Goal: Entertainment & Leisure: Consume media (video, audio)

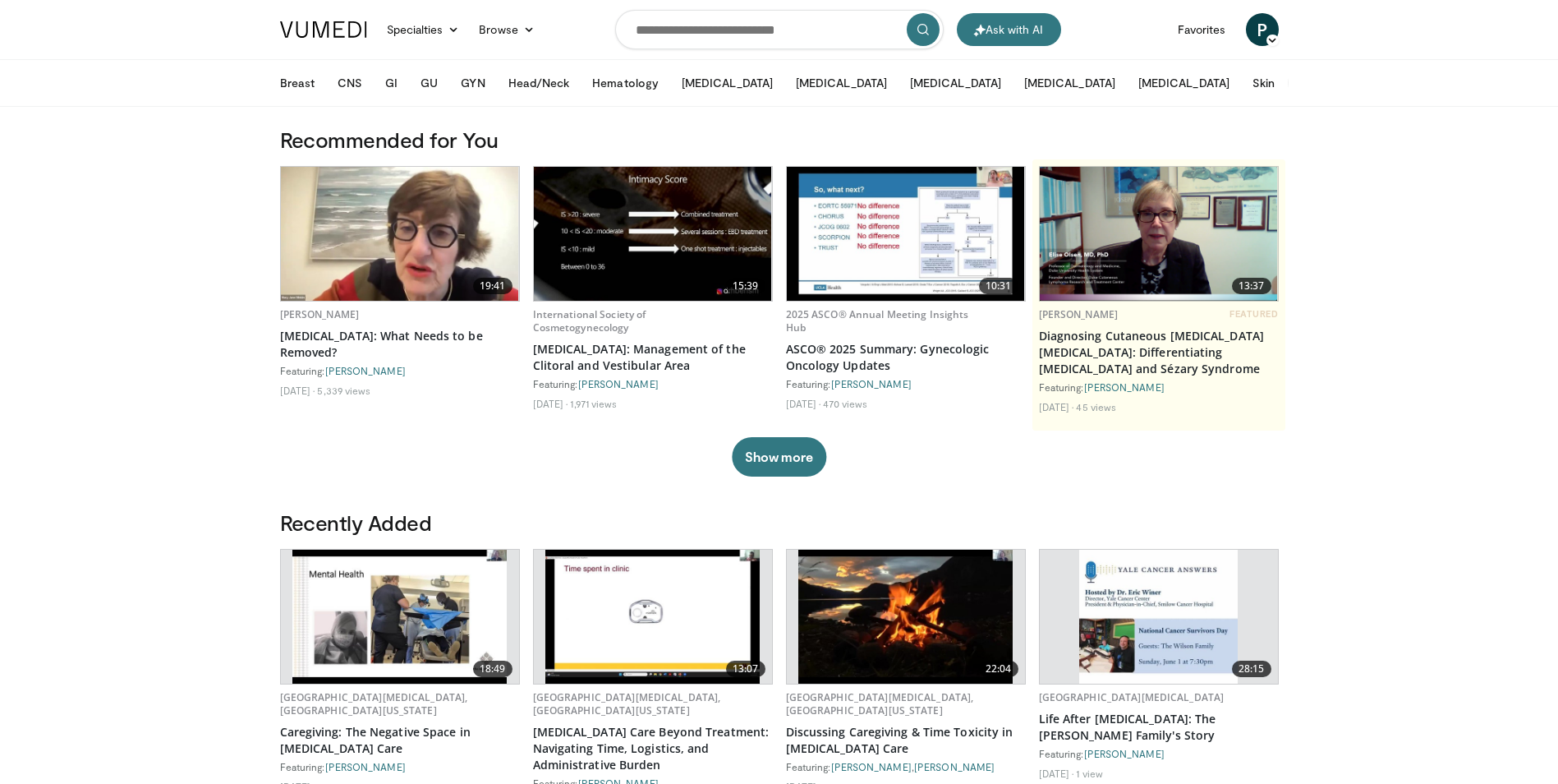
click at [1330, 87] on icon at bounding box center [1336, 82] width 12 height 12
click at [382, 82] on button "GI" at bounding box center [391, 83] width 32 height 33
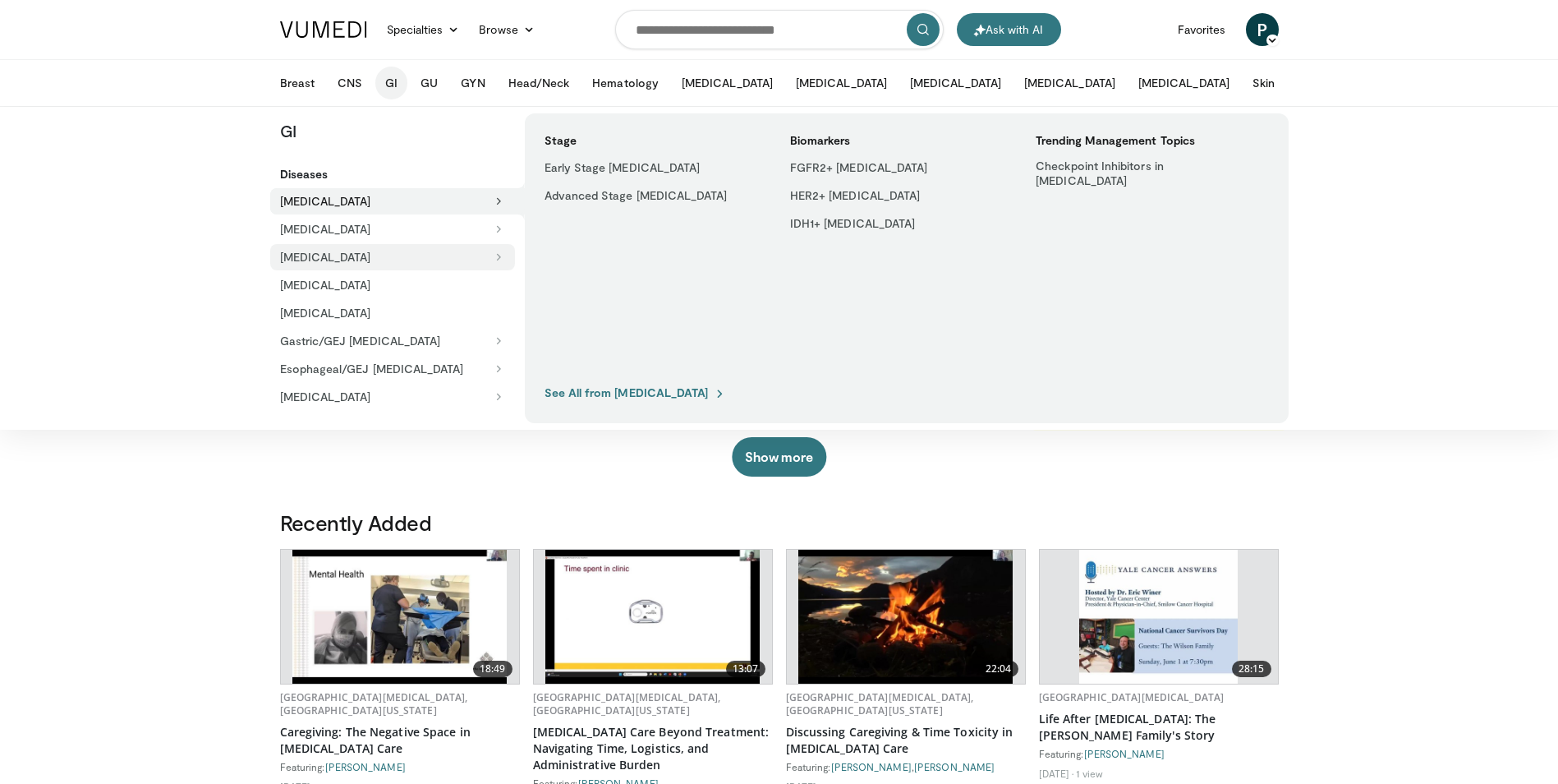
click at [501, 252] on icon at bounding box center [499, 257] width 12 height 12
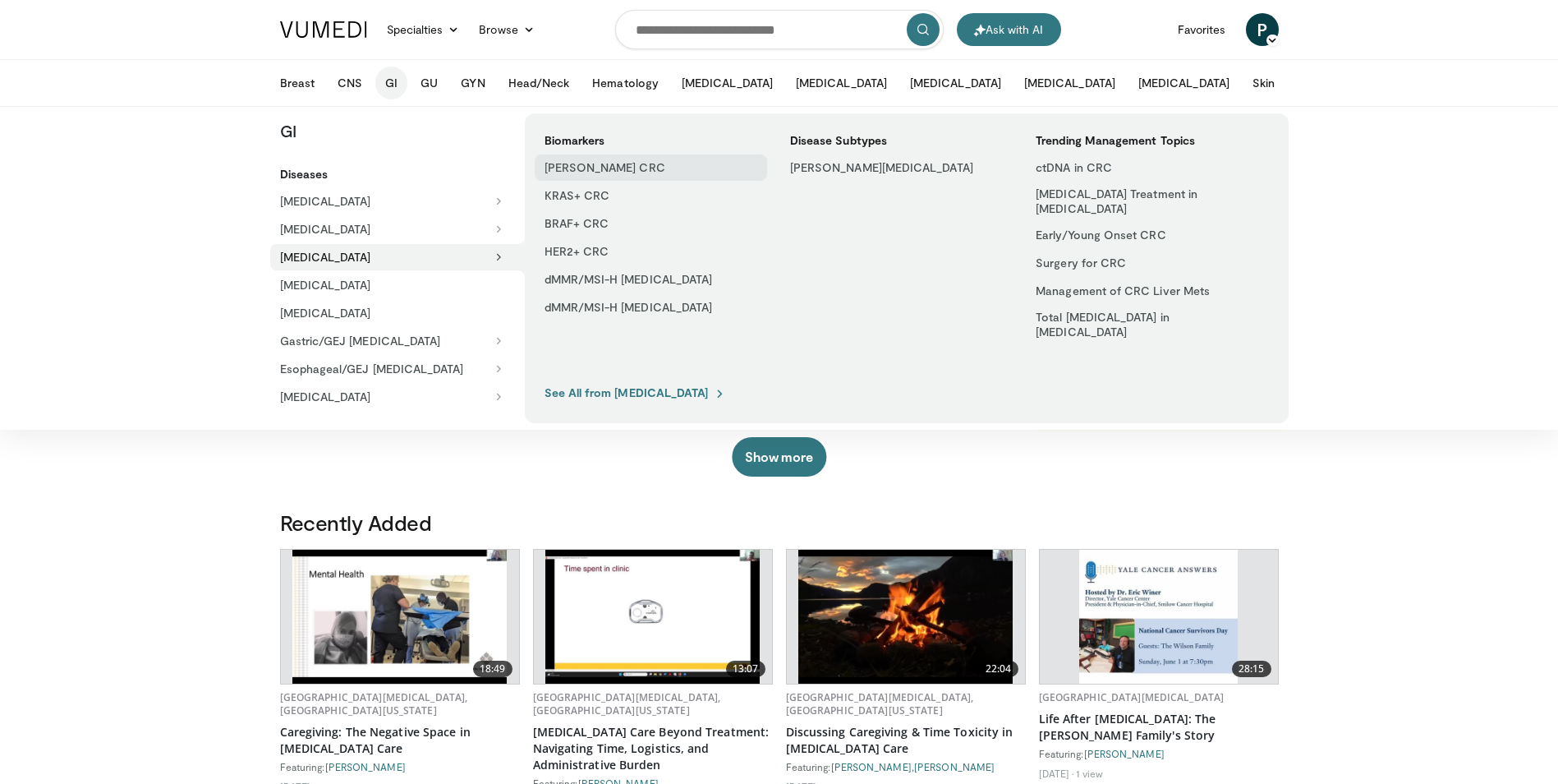
click at [630, 166] on link "[PERSON_NAME] CRC" at bounding box center [650, 167] width 232 height 27
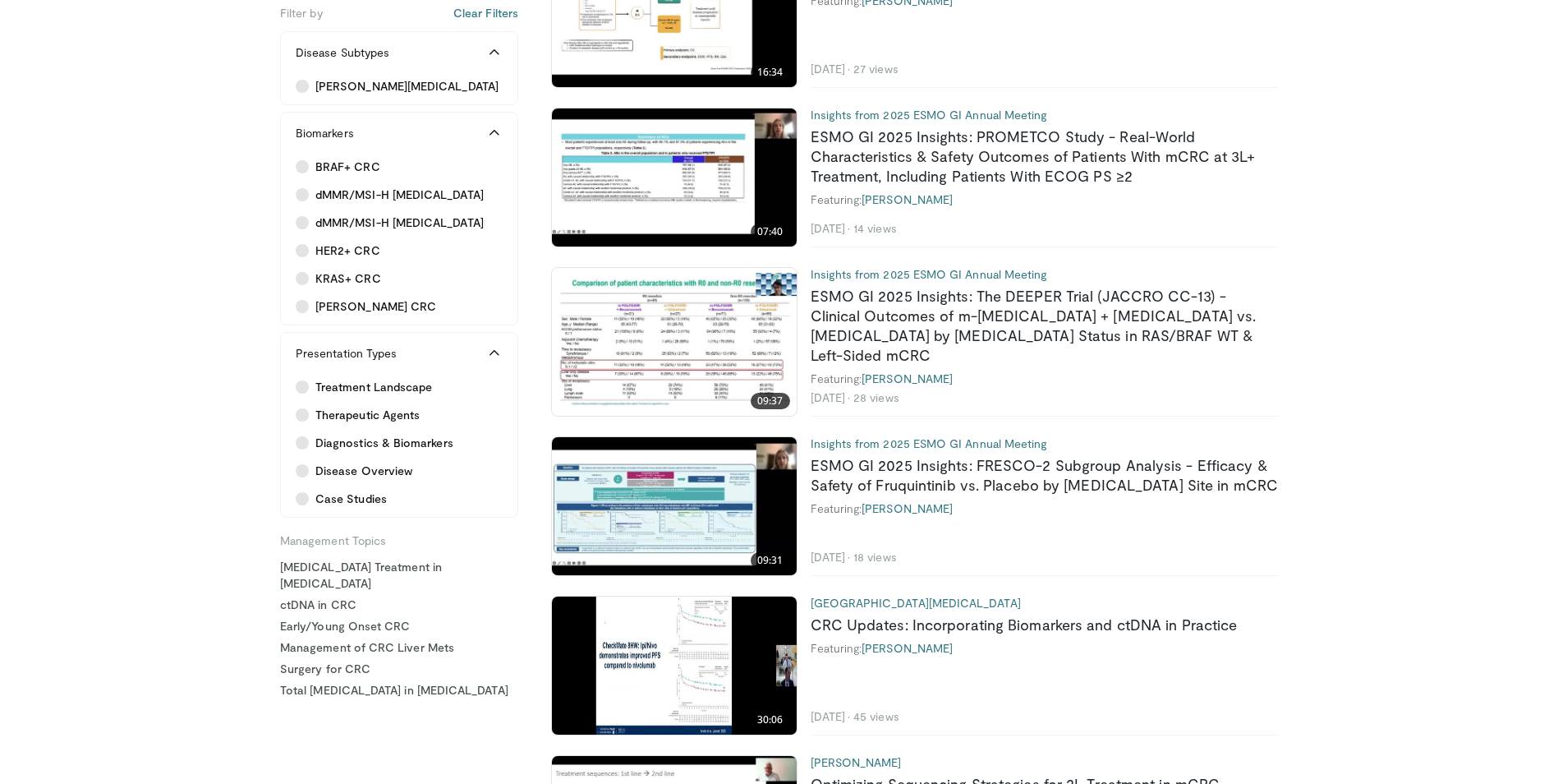
scroll to position [493, 0]
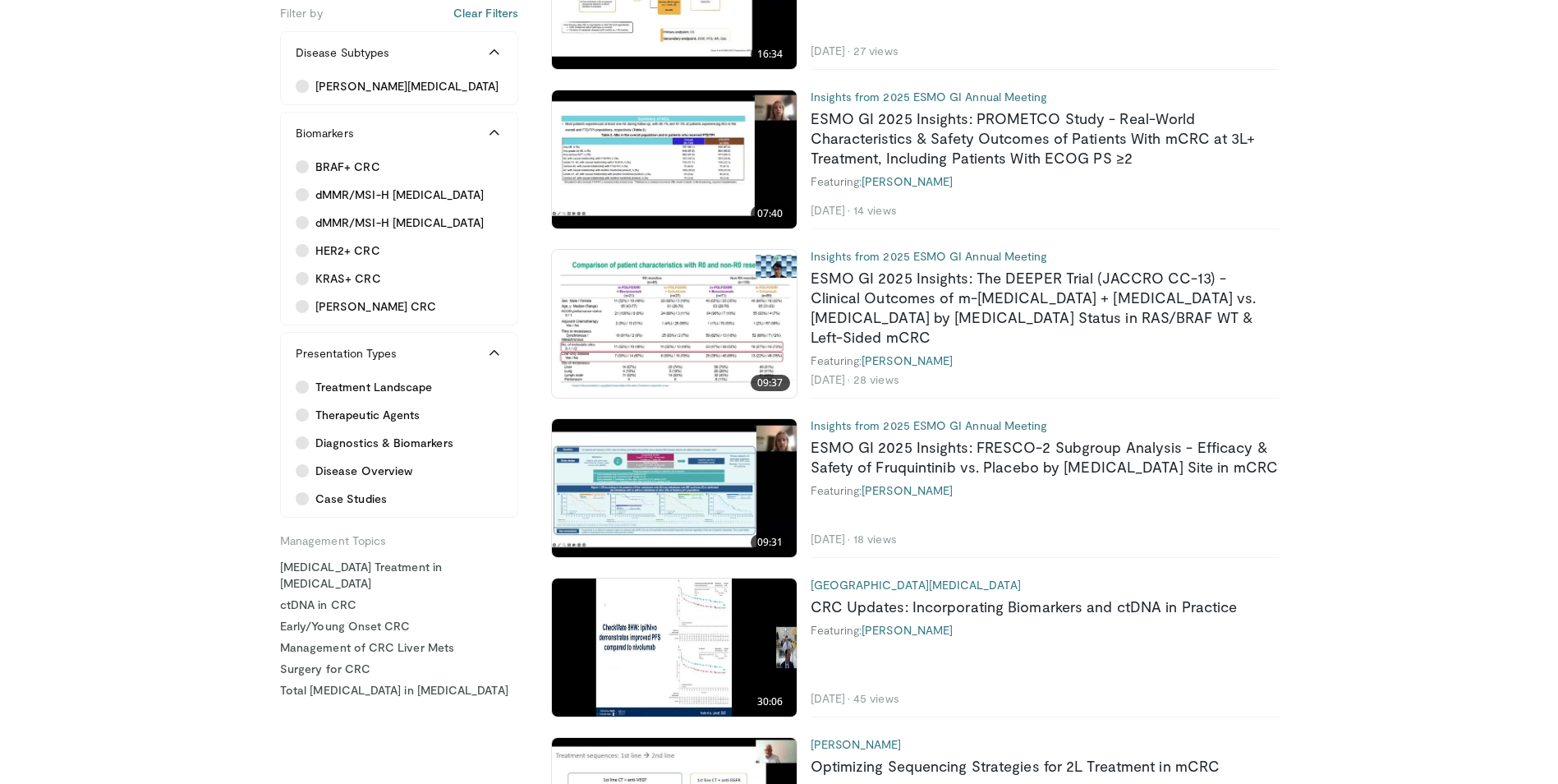
click at [773, 306] on img at bounding box center [674, 323] width 245 height 138
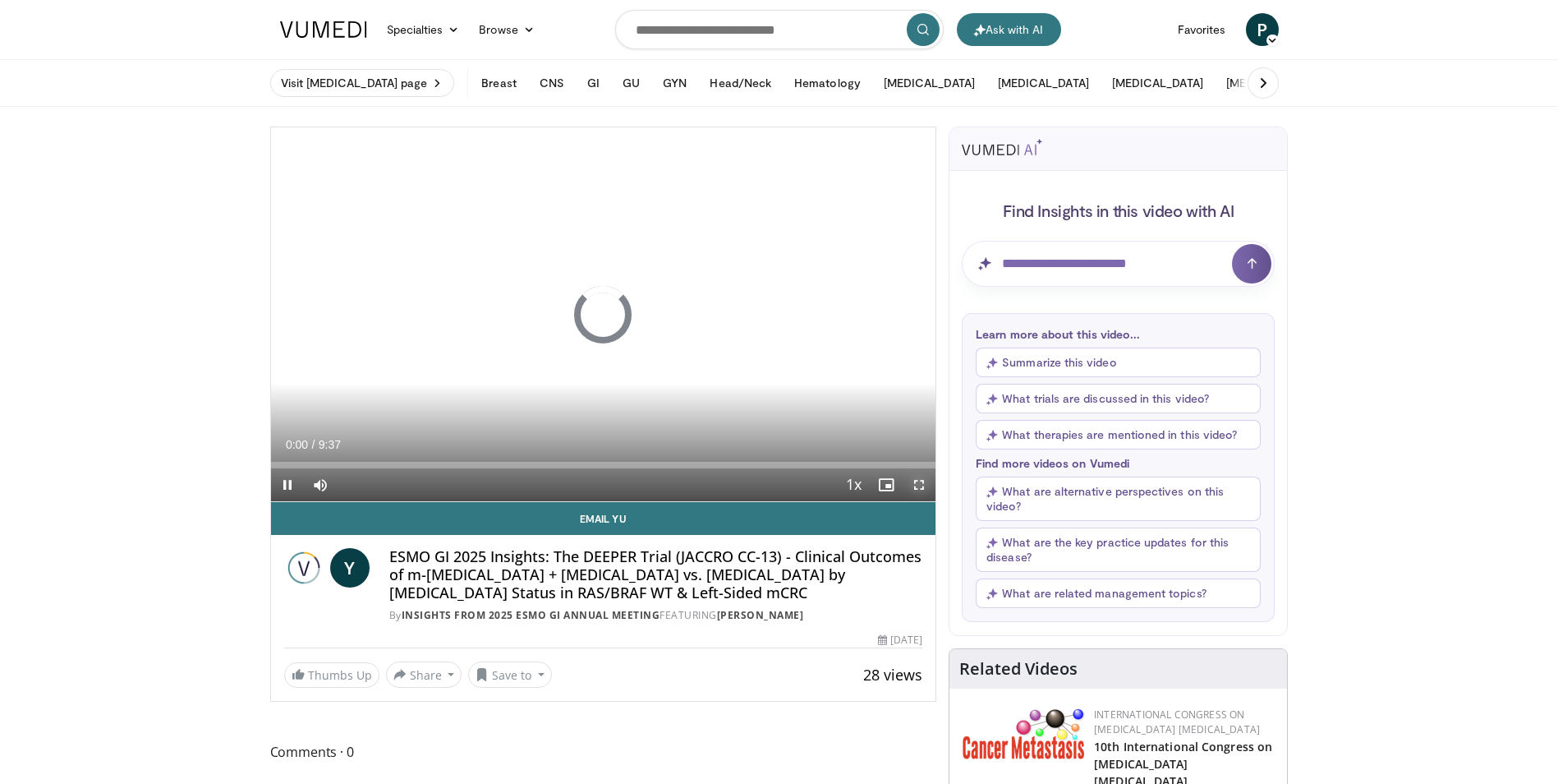
click at [912, 484] on span "Video Player" at bounding box center [919, 485] width 33 height 33
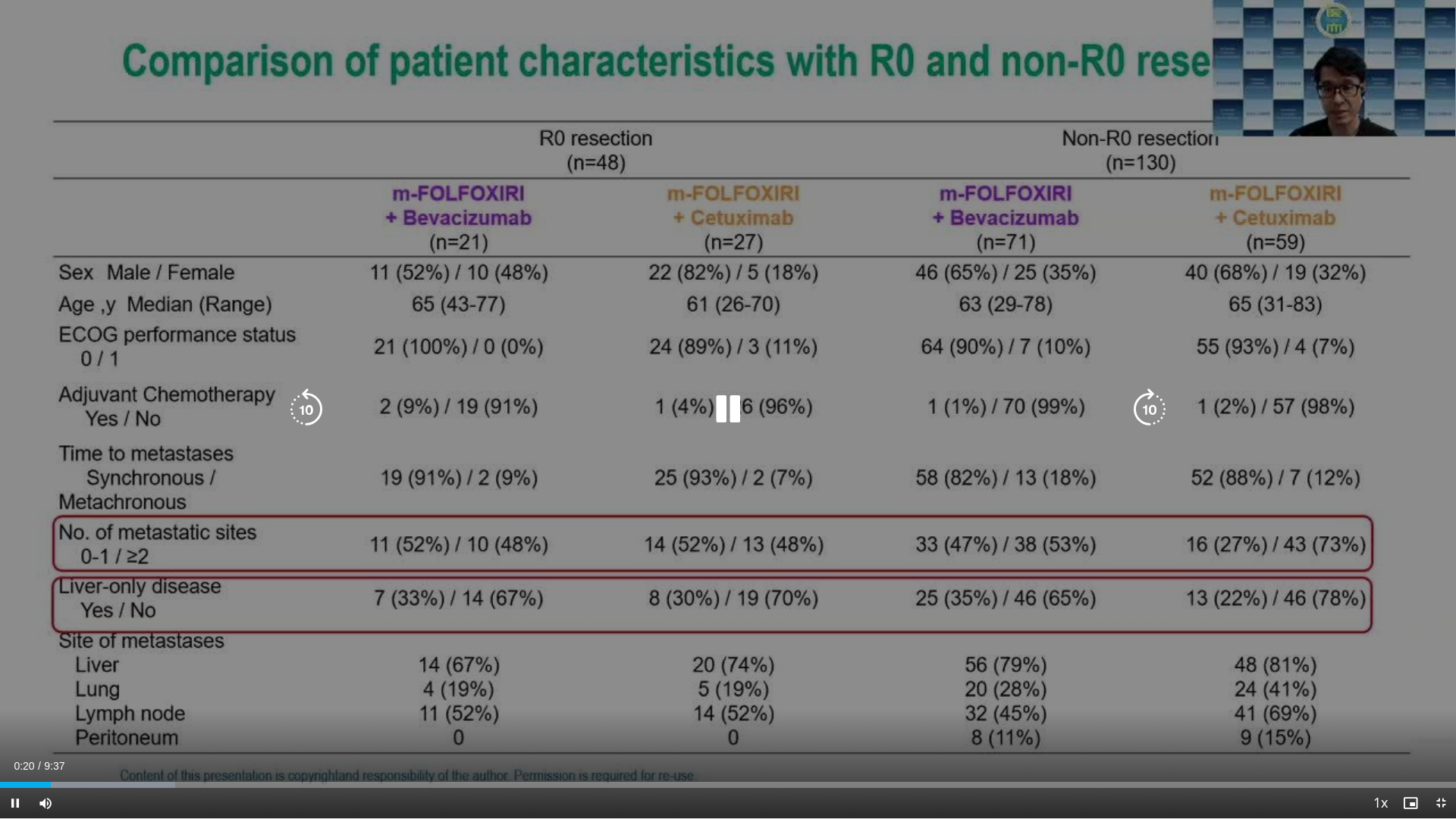
click at [725, 410] on icon "Video Player" at bounding box center [728, 410] width 42 height 42
click at [735, 404] on icon "Video Player" at bounding box center [728, 410] width 42 height 42
click at [717, 402] on icon "Video Player" at bounding box center [728, 410] width 42 height 42
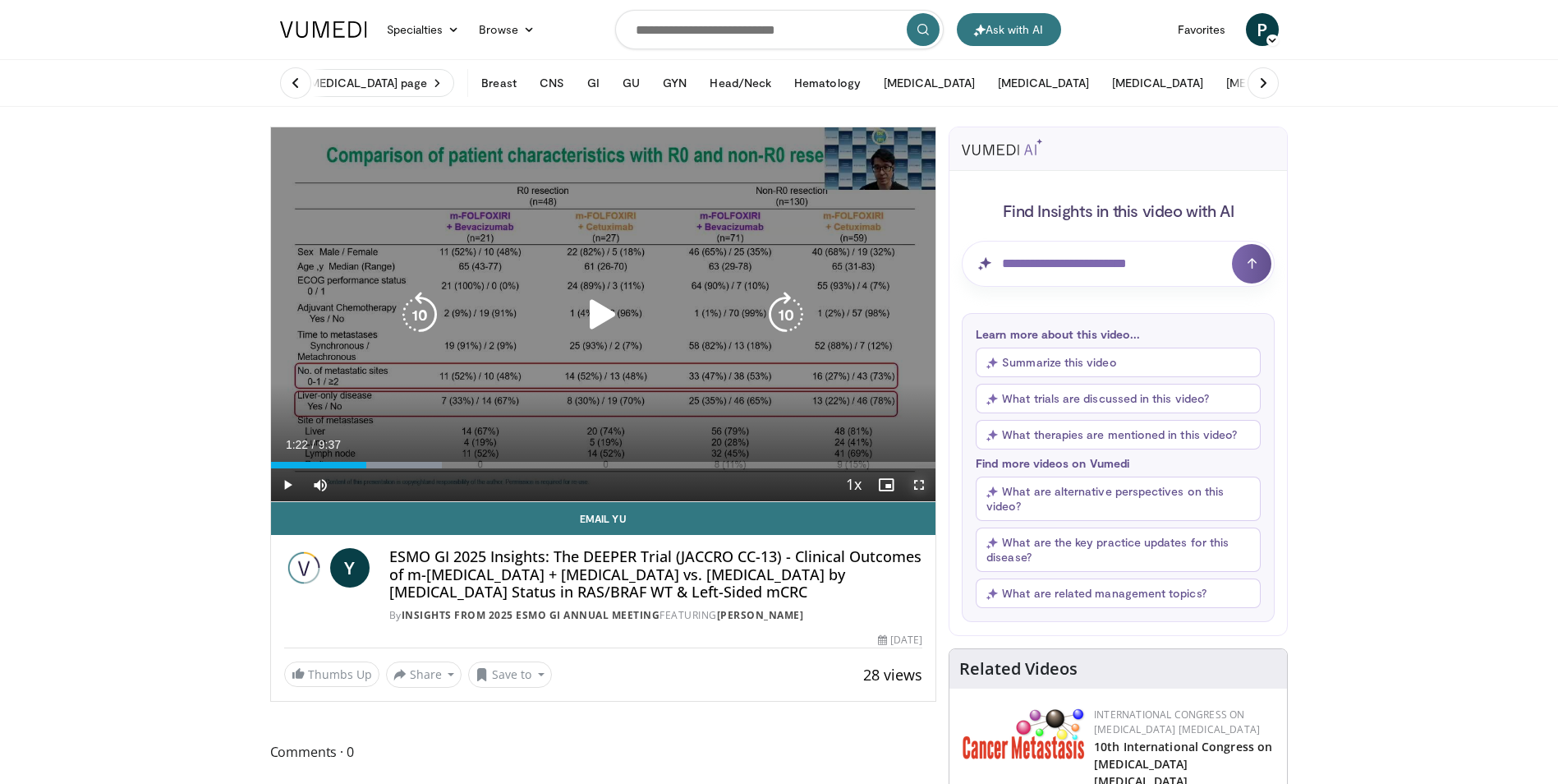
drag, startPoint x: 914, startPoint y: 487, endPoint x: 918, endPoint y: 548, distance: 61.1
click at [914, 487] on span "Video Player" at bounding box center [919, 485] width 33 height 33
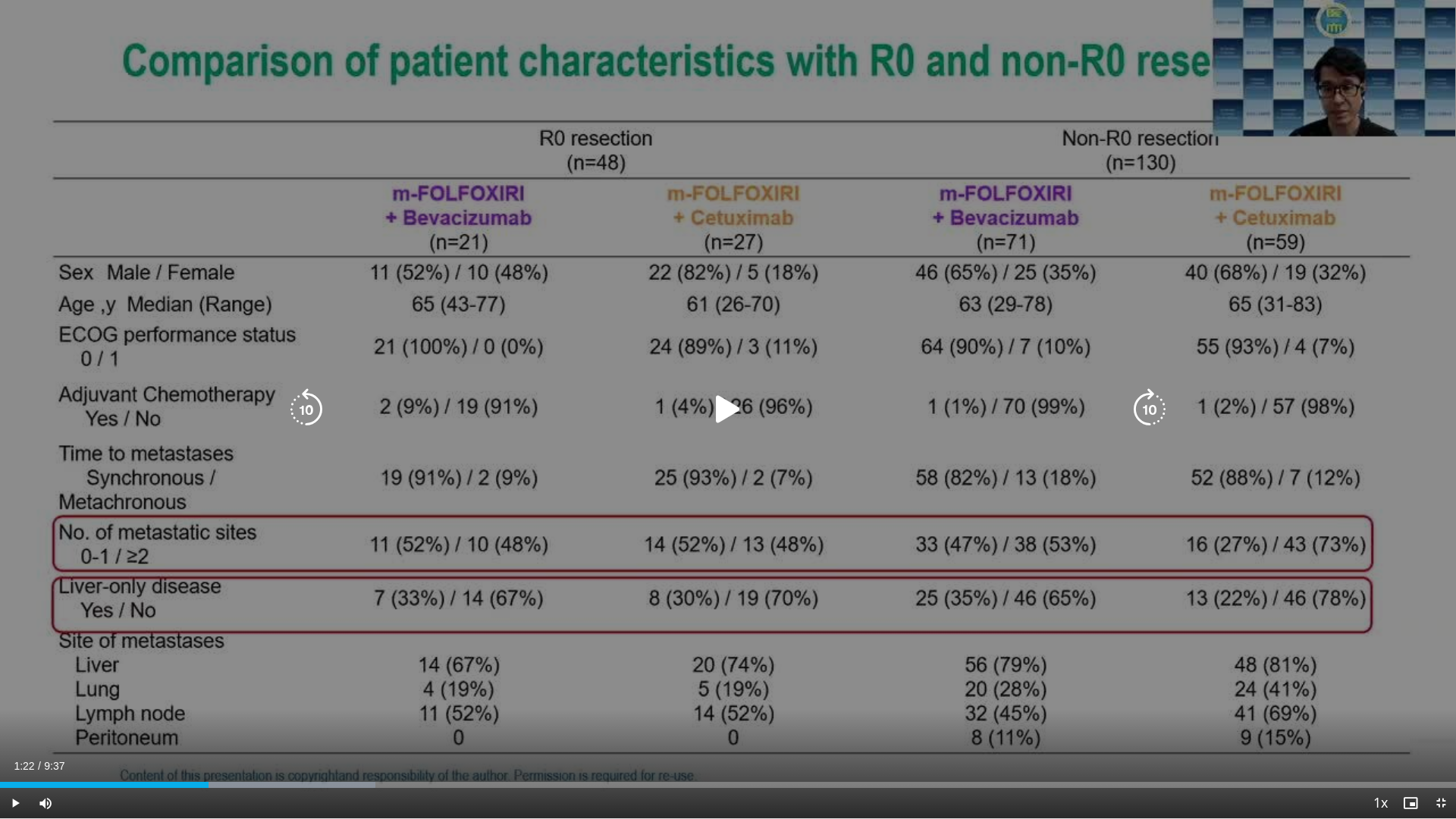
click at [717, 411] on icon "Video Player" at bounding box center [728, 410] width 42 height 42
click at [731, 410] on icon "Video Player" at bounding box center [728, 410] width 42 height 42
click at [732, 413] on icon "Video Player" at bounding box center [728, 410] width 42 height 42
click at [728, 404] on icon "Video Player" at bounding box center [728, 410] width 42 height 42
click at [730, 408] on icon "Video Player" at bounding box center [728, 410] width 42 height 42
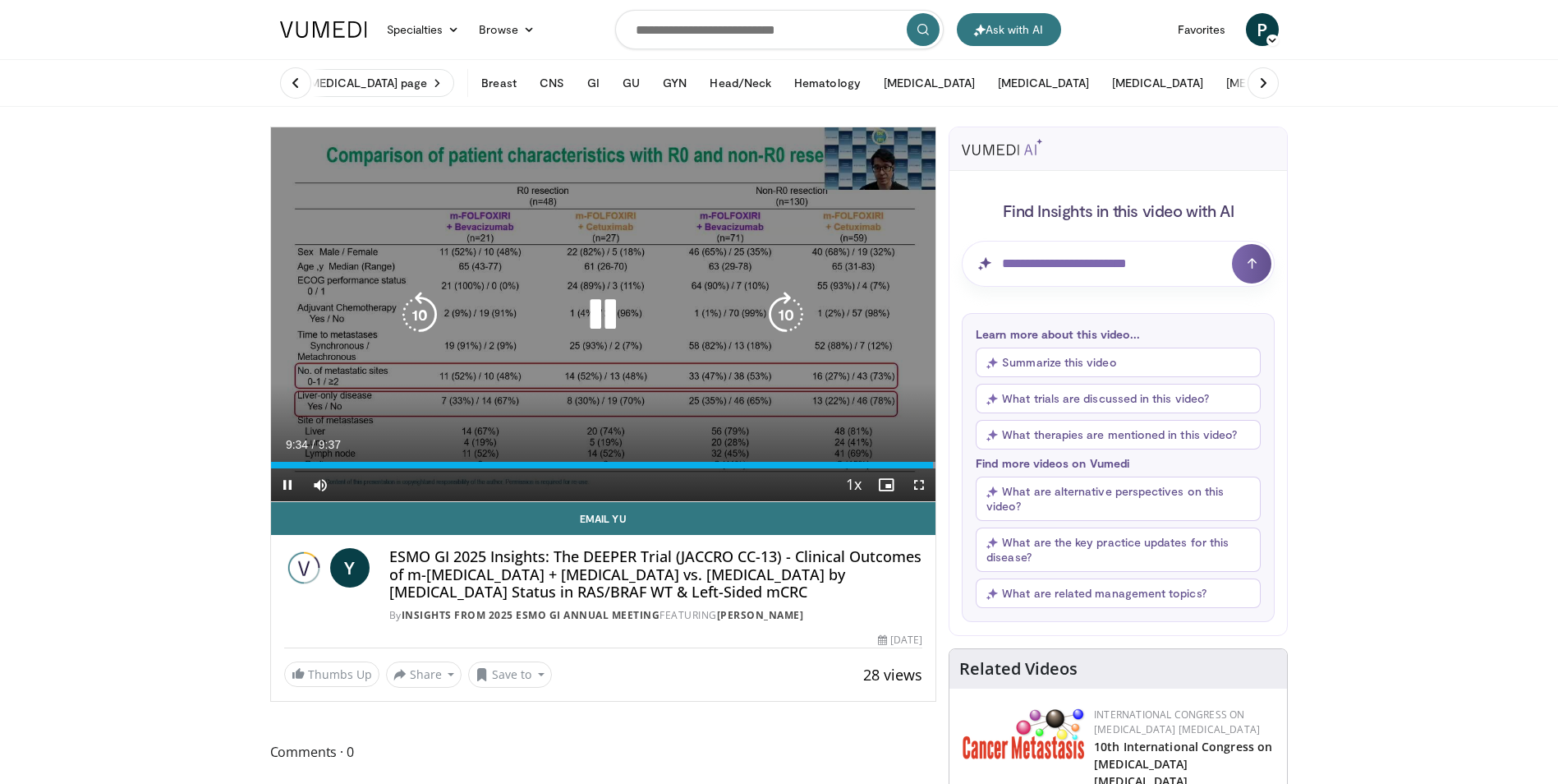
click at [599, 309] on icon "Video Player" at bounding box center [603, 315] width 46 height 46
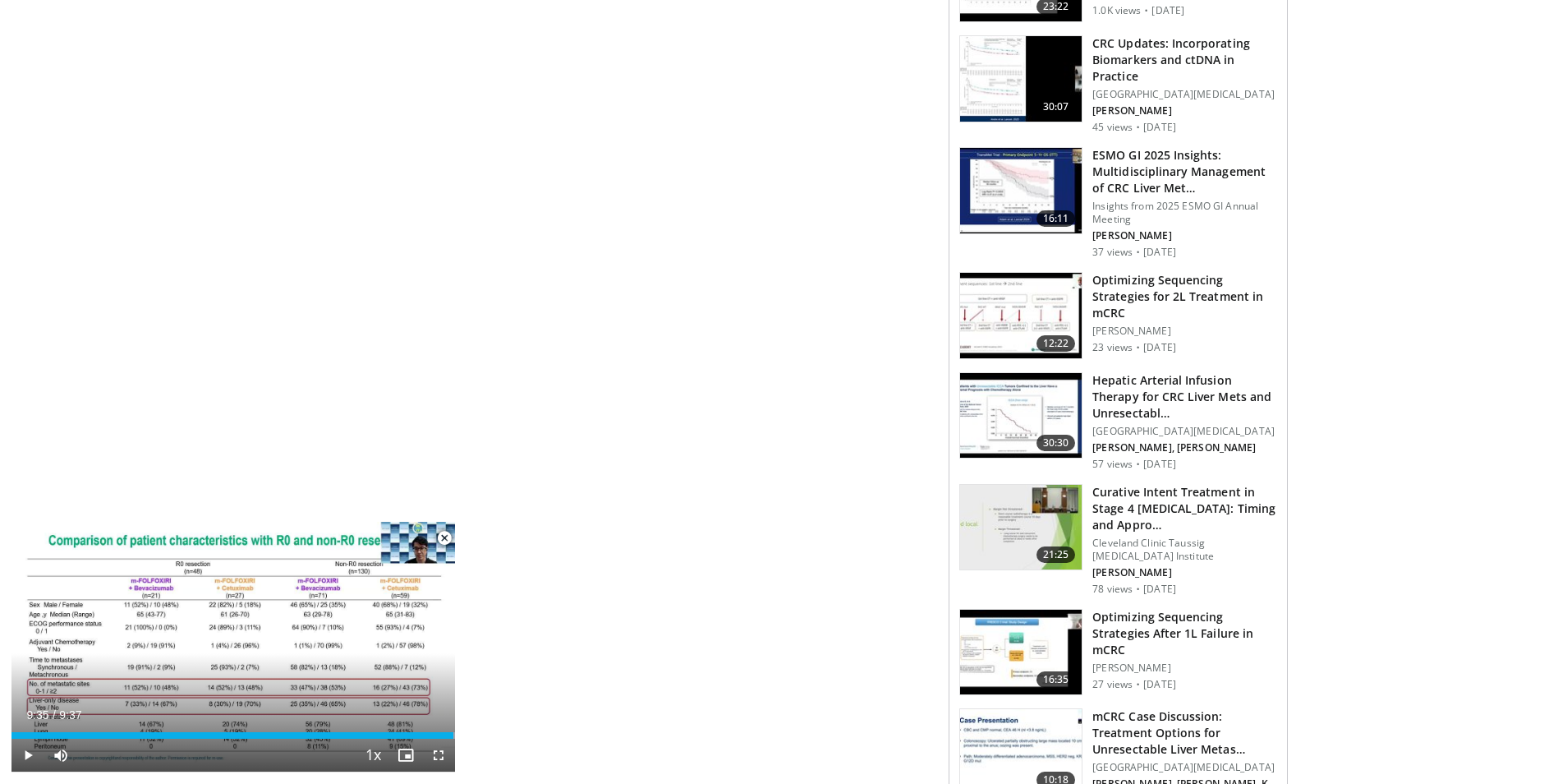
scroll to position [739, 0]
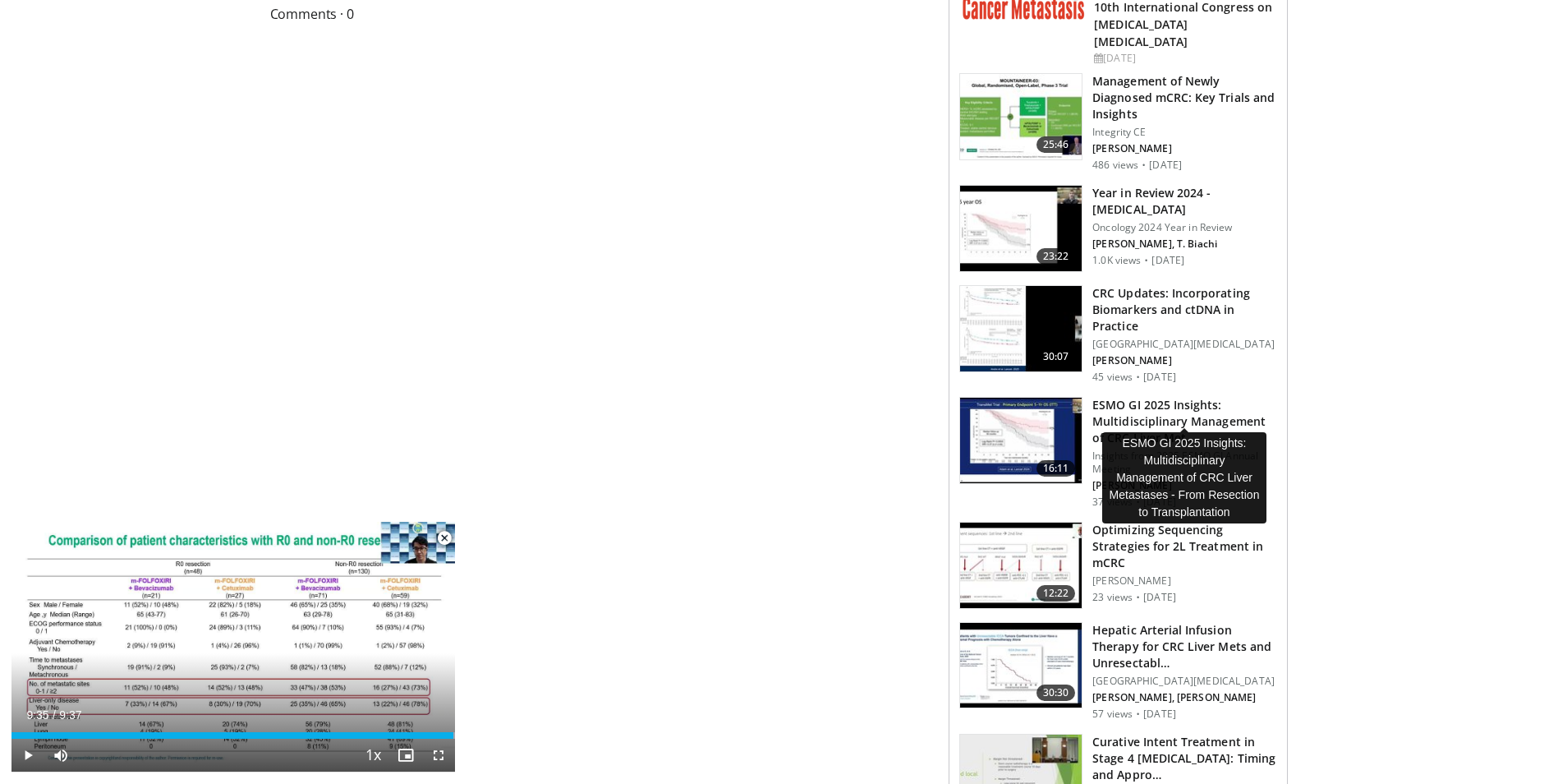
click at [1124, 397] on h3 "ESMO GI 2025 Insights: Multidisciplinary Management of CRC Liver Met…" at bounding box center [1185, 422] width 185 height 49
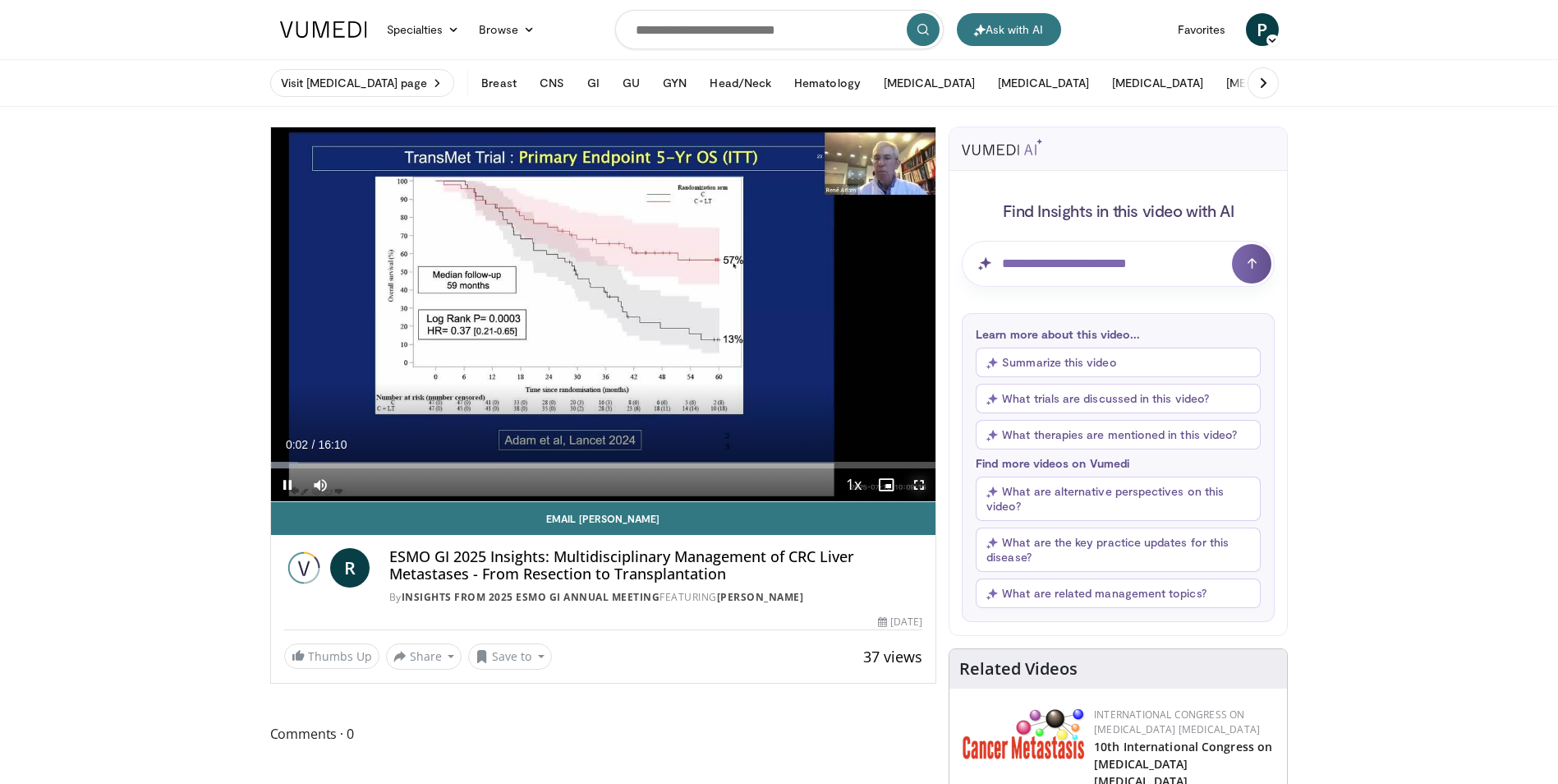
click at [920, 483] on span "Video Player" at bounding box center [919, 485] width 33 height 33
click at [285, 483] on span "Video Player" at bounding box center [287, 485] width 33 height 33
